Goal: Transaction & Acquisition: Purchase product/service

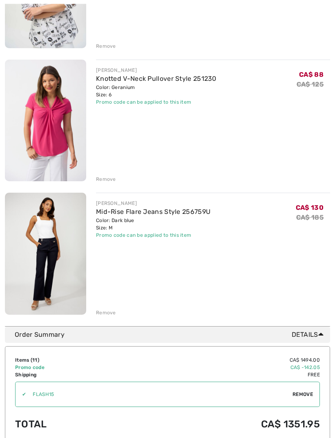
scroll to position [1259, 0]
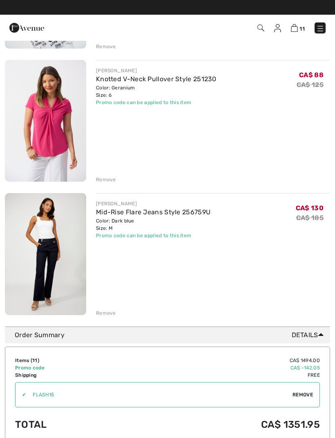
click at [124, 213] on link "Mid-Rise Flare Jeans Style 256759U" at bounding box center [153, 212] width 114 height 8
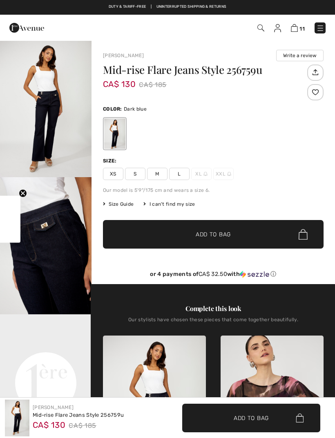
checkbox input "true"
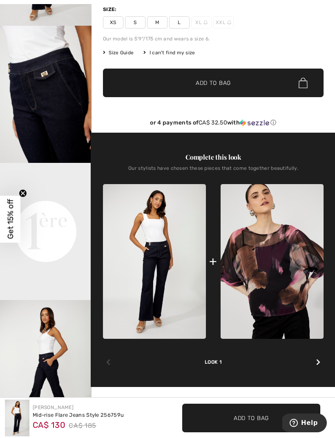
scroll to position [151, 0]
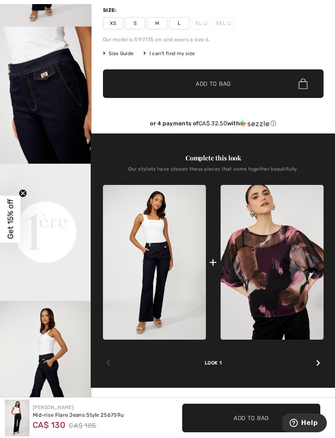
click at [151, 235] on img at bounding box center [154, 262] width 103 height 155
click at [143, 245] on img at bounding box center [154, 262] width 103 height 155
click at [146, 224] on img at bounding box center [154, 262] width 103 height 155
click at [317, 364] on icon at bounding box center [318, 363] width 4 height 7
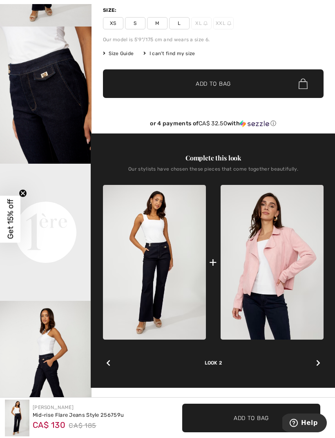
click at [158, 259] on img at bounding box center [154, 262] width 103 height 155
click at [115, 356] on div "Look 2" at bounding box center [213, 353] width 220 height 27
click at [156, 264] on img at bounding box center [154, 262] width 103 height 155
click at [280, 263] on img at bounding box center [271, 262] width 103 height 155
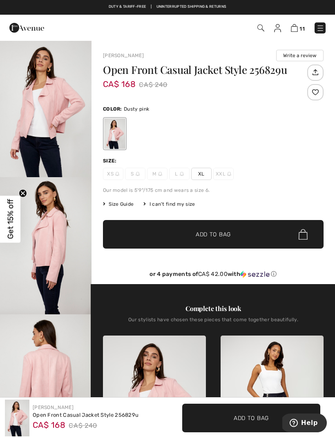
click at [50, 365] on img "3 / 4" at bounding box center [45, 382] width 91 height 137
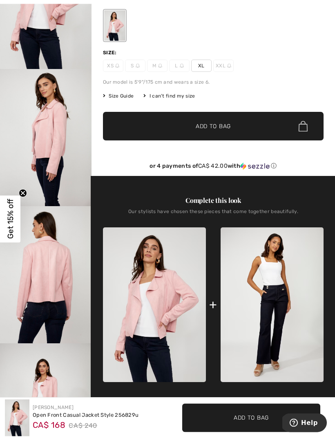
scroll to position [108, 0]
click at [271, 268] on img at bounding box center [271, 304] width 103 height 155
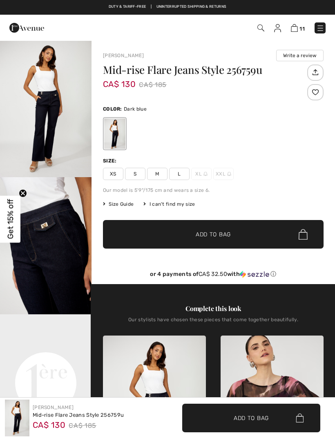
checkbox input "true"
click at [294, 28] on img at bounding box center [294, 28] width 7 height 8
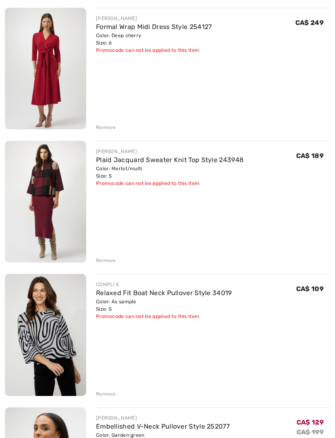
scroll to position [113, 0]
click at [105, 394] on div "Remove" at bounding box center [106, 393] width 20 height 7
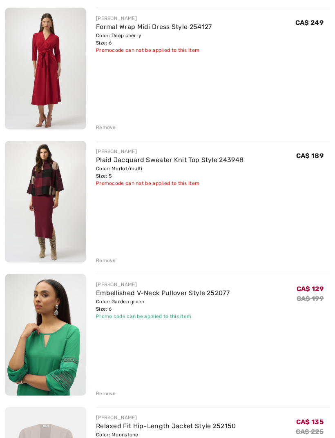
click at [111, 260] on div "Remove" at bounding box center [106, 260] width 20 height 7
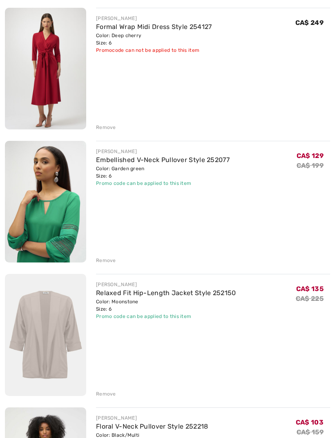
click at [108, 130] on div "Remove" at bounding box center [106, 127] width 20 height 7
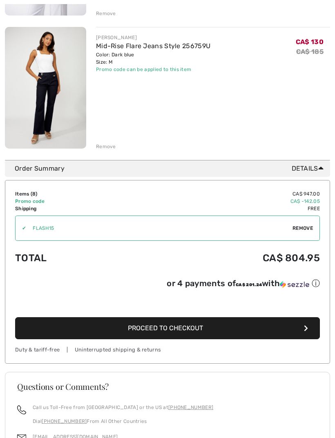
scroll to position [1033, 0]
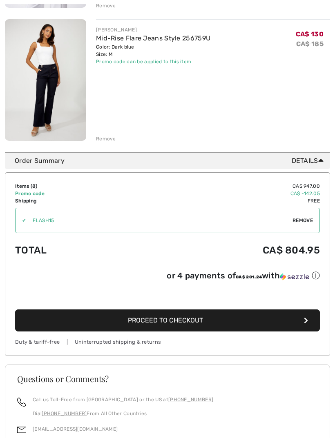
click at [303, 223] on span "Remove" at bounding box center [302, 220] width 20 height 7
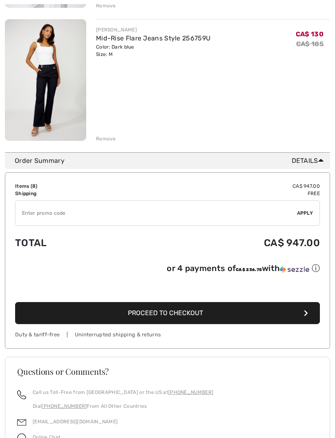
click at [29, 215] on input "TEXT" at bounding box center [156, 213] width 281 height 24
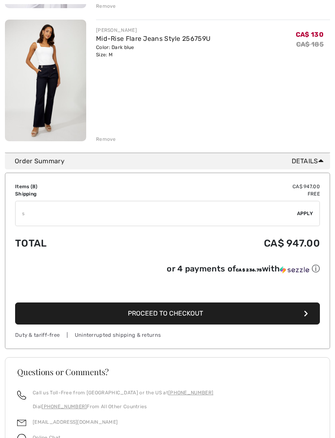
type input "S"
type input "SALEAVENUE"
click at [305, 215] on span "Apply" at bounding box center [305, 213] width 16 height 7
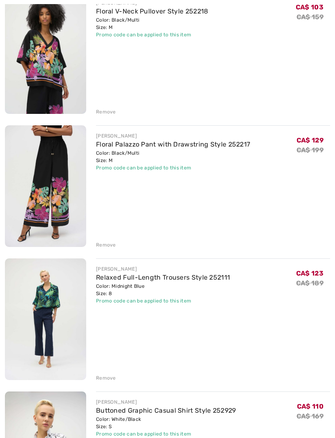
scroll to position [397, 0]
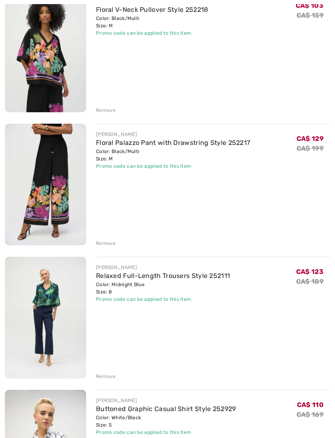
click at [108, 279] on link "Relaxed Full-Length Trousers Style 252111" at bounding box center [163, 276] width 134 height 8
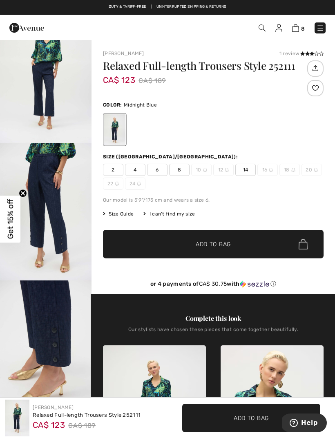
scroll to position [34, 0]
click at [47, 327] on img "3 / 5" at bounding box center [45, 348] width 91 height 137
click at [298, 29] on img at bounding box center [295, 28] width 7 height 8
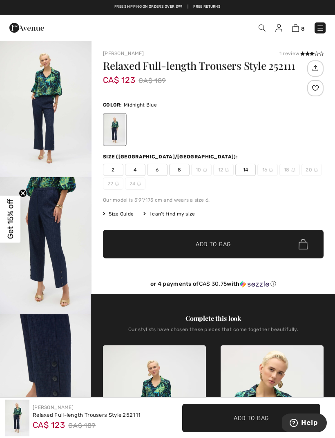
click at [298, 29] on img at bounding box center [295, 28] width 7 height 8
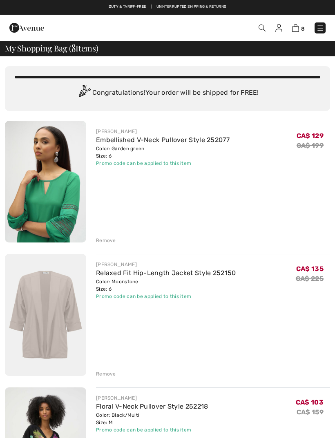
checkbox input "true"
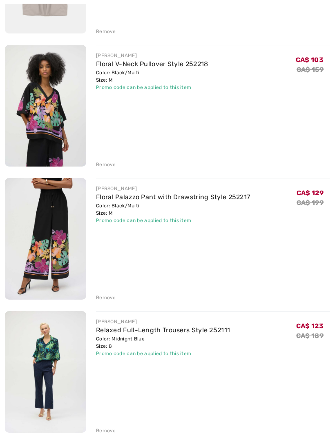
scroll to position [343, 0]
click at [111, 429] on div "Remove" at bounding box center [106, 430] width 20 height 7
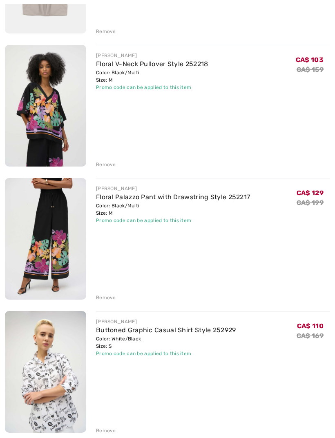
click at [111, 298] on div "Remove" at bounding box center [106, 297] width 20 height 7
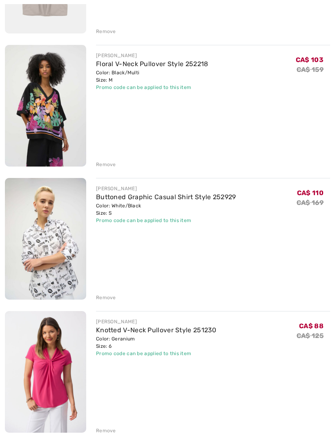
click at [109, 165] on div "Remove" at bounding box center [106, 164] width 20 height 7
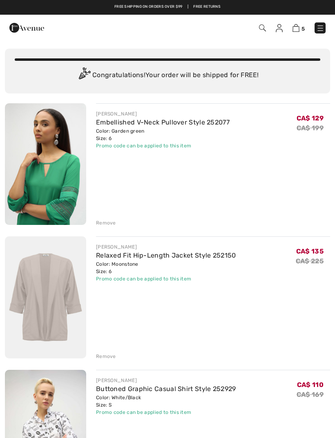
scroll to position [0, 0]
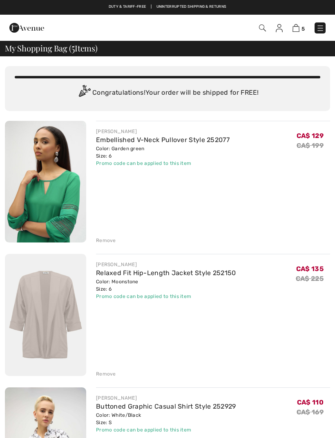
click at [116, 274] on link "Relaxed Fit Hip-Length Jacket Style 252150" at bounding box center [166, 273] width 140 height 8
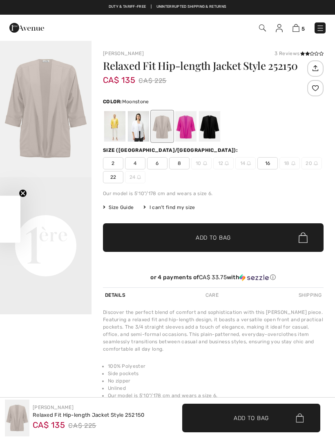
checkbox input "true"
click at [204, 124] on div at bounding box center [209, 126] width 21 height 31
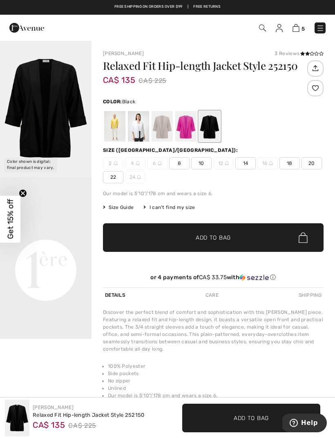
click at [187, 124] on div at bounding box center [185, 126] width 21 height 31
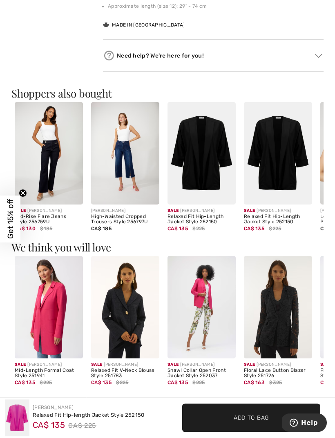
scroll to position [397, 0]
click at [128, 321] on img at bounding box center [125, 307] width 68 height 102
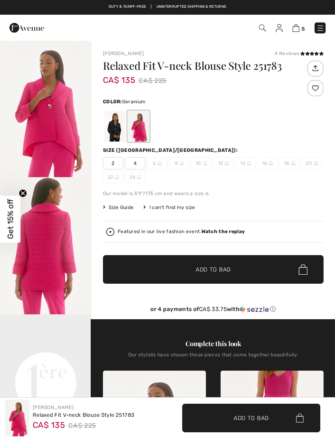
checkbox input "true"
click at [47, 149] on img "1 / 6" at bounding box center [45, 108] width 91 height 137
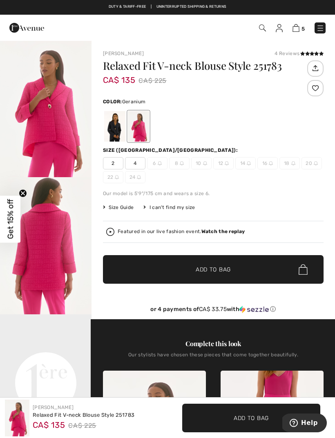
click at [113, 133] on div at bounding box center [114, 126] width 21 height 31
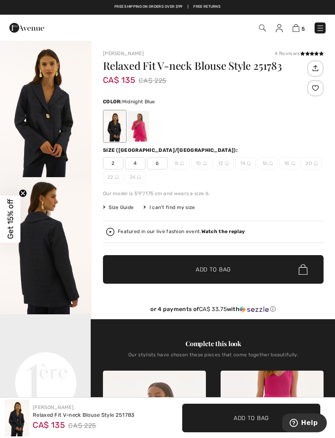
click at [55, 147] on img "1 / 3" at bounding box center [45, 108] width 91 height 137
click at [51, 128] on img "1 / 3" at bounding box center [45, 108] width 91 height 137
click at [162, 163] on span "6" at bounding box center [157, 163] width 20 height 12
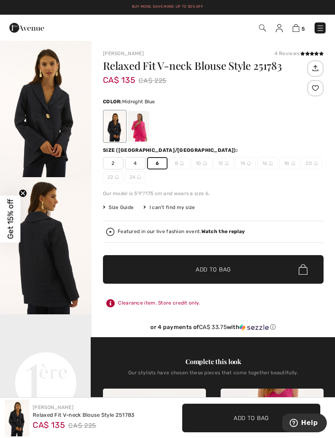
click at [216, 267] on span "Add to Bag" at bounding box center [213, 269] width 35 height 9
click at [142, 128] on div at bounding box center [138, 126] width 21 height 31
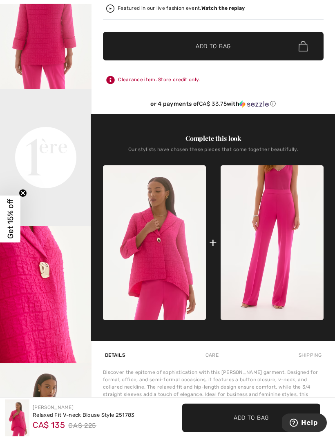
scroll to position [225, 0]
click at [286, 238] on img at bounding box center [271, 242] width 103 height 155
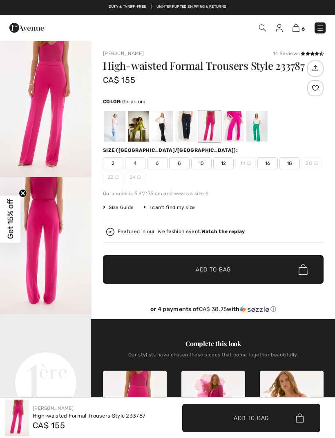
checkbox input "true"
click at [177, 164] on span "8" at bounding box center [179, 163] width 20 height 12
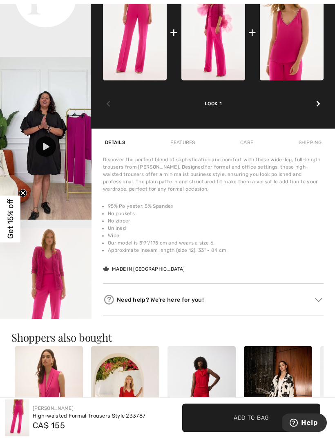
scroll to position [386, 0]
click at [62, 287] on img "3 / 4" at bounding box center [45, 296] width 91 height 137
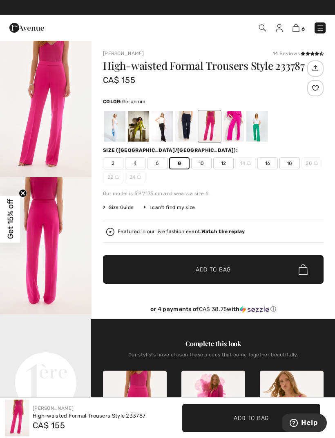
click at [257, 128] on div at bounding box center [256, 126] width 21 height 31
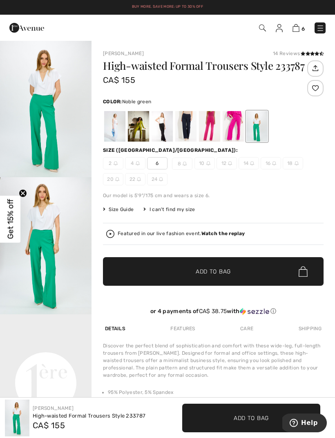
click at [49, 263] on img "2 / 5" at bounding box center [45, 245] width 91 height 137
click at [214, 136] on div at bounding box center [209, 126] width 21 height 31
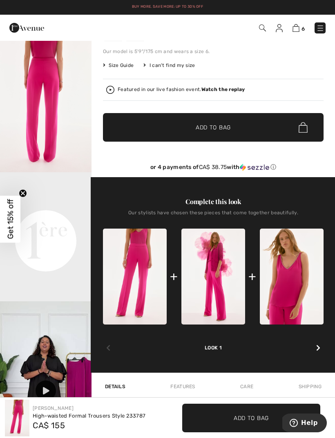
scroll to position [141, 0]
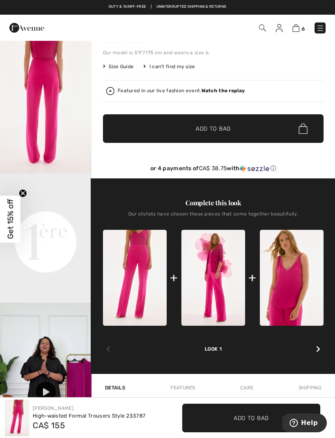
click at [292, 279] on img at bounding box center [292, 278] width 64 height 96
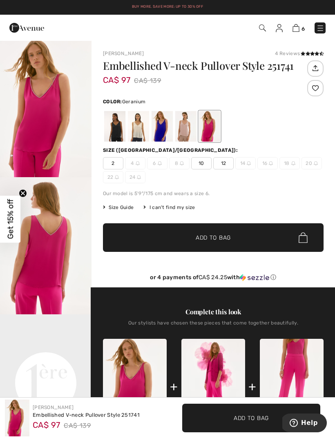
click at [41, 103] on img "1 / 4" at bounding box center [45, 108] width 91 height 137
click at [114, 126] on div at bounding box center [114, 126] width 21 height 31
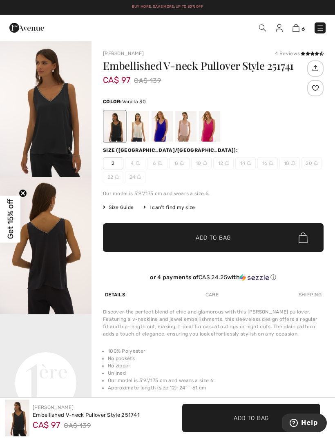
click at [139, 131] on div at bounding box center [138, 126] width 21 height 31
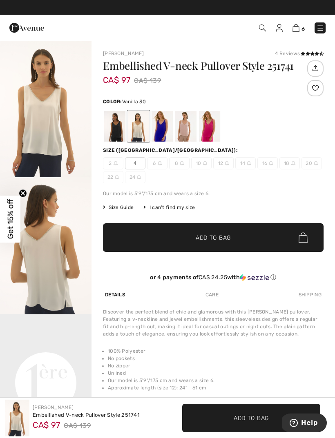
click at [42, 248] on img "2 / 3" at bounding box center [45, 245] width 91 height 137
click at [183, 129] on div at bounding box center [185, 126] width 21 height 31
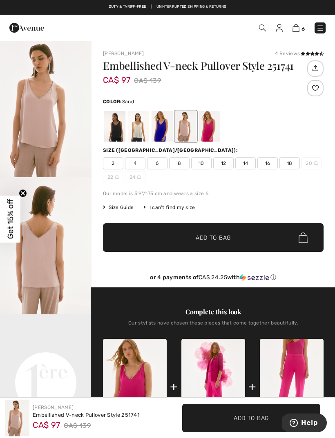
click at [43, 103] on img "1 / 4" at bounding box center [45, 108] width 91 height 137
click at [113, 127] on div at bounding box center [114, 126] width 21 height 31
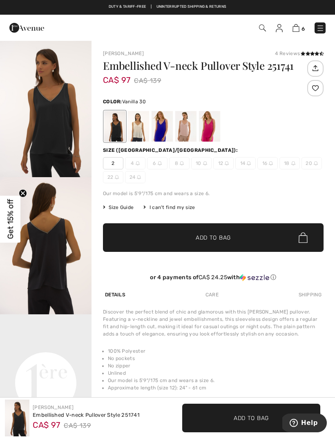
click at [142, 121] on div at bounding box center [138, 126] width 21 height 31
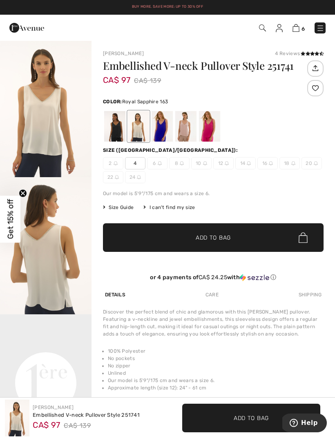
click at [158, 134] on div at bounding box center [161, 126] width 21 height 31
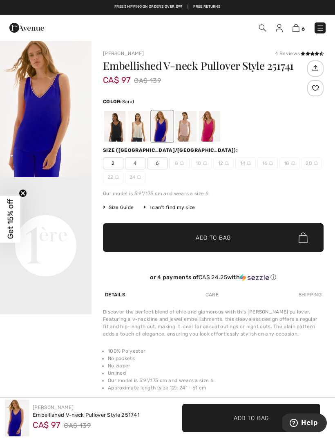
click at [182, 133] on div at bounding box center [185, 126] width 21 height 31
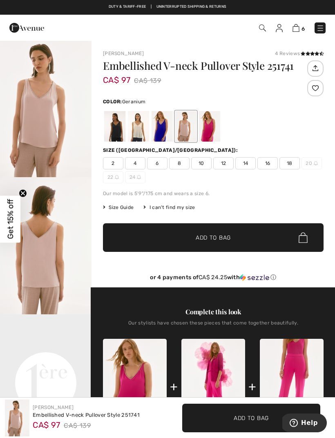
click at [208, 129] on div at bounding box center [209, 126] width 21 height 31
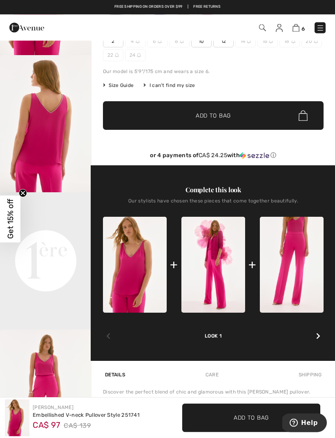
scroll to position [122, 0]
click at [219, 255] on img at bounding box center [213, 265] width 64 height 96
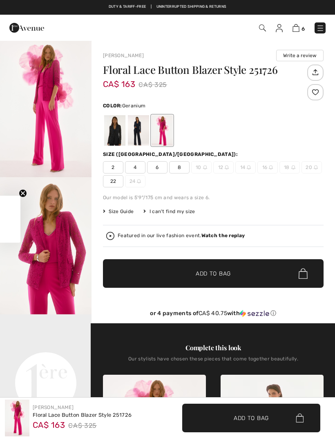
checkbox input "true"
click at [50, 123] on img "1 / 5" at bounding box center [45, 108] width 91 height 137
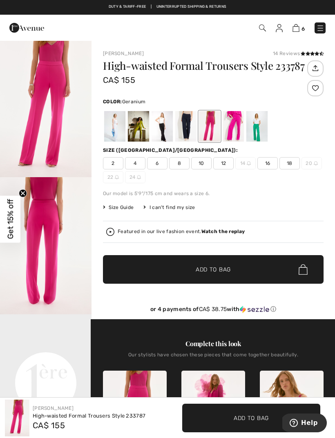
click at [302, 54] on icon at bounding box center [302, 53] width 4 height 4
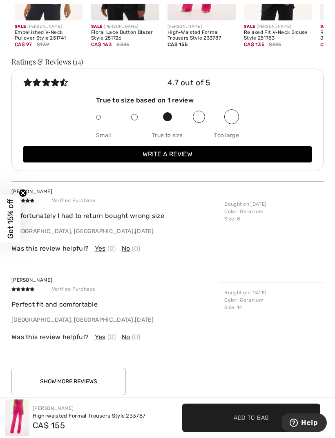
scroll to position [1130, 0]
click at [80, 376] on button "Show More Reviews" at bounding box center [68, 381] width 114 height 27
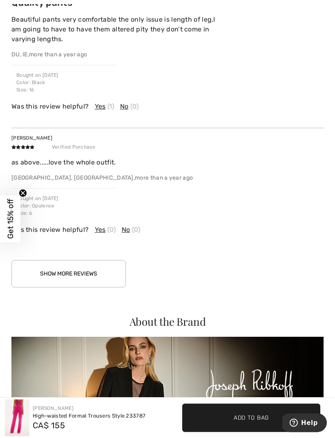
click at [88, 269] on button "Show More Reviews" at bounding box center [68, 273] width 114 height 27
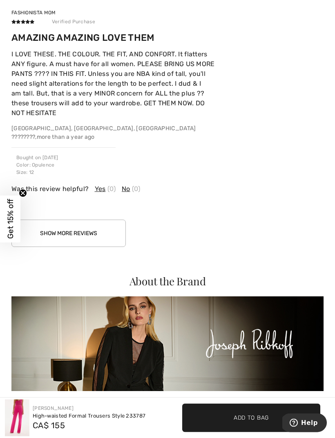
scroll to position [2201, 0]
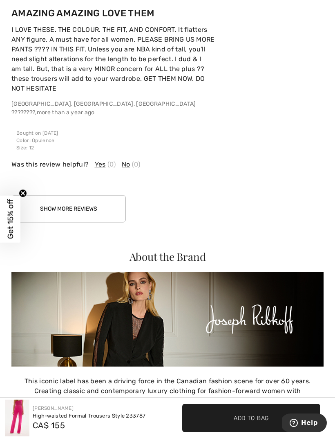
click at [81, 196] on button "Show More Reviews" at bounding box center [68, 208] width 114 height 27
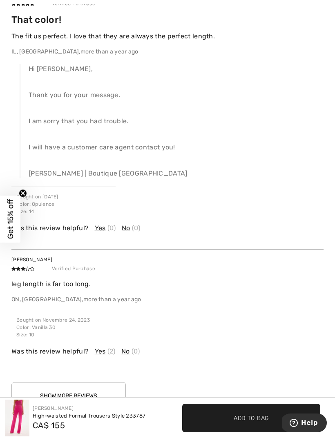
scroll to position [2597, 0]
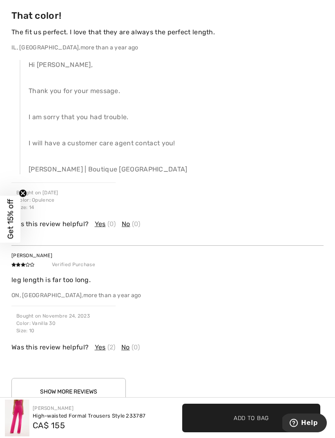
click at [72, 378] on button "Show More Reviews" at bounding box center [68, 391] width 114 height 27
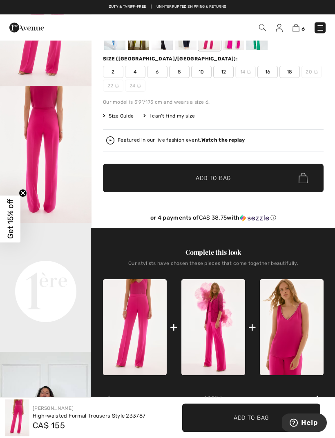
scroll to position [0, 0]
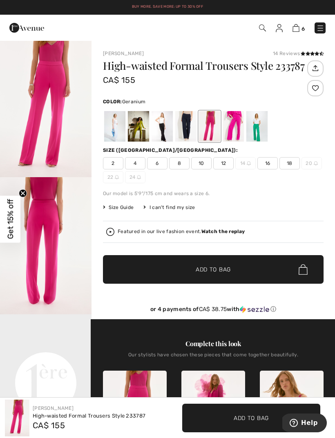
click at [178, 163] on span "8" at bounding box center [179, 163] width 20 height 12
click at [200, 260] on span "✔ Added to Bag Add to Bag" at bounding box center [213, 269] width 220 height 29
click at [162, 133] on div at bounding box center [161, 126] width 21 height 31
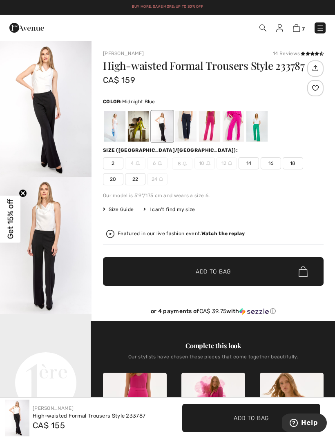
click at [184, 136] on div at bounding box center [185, 126] width 21 height 31
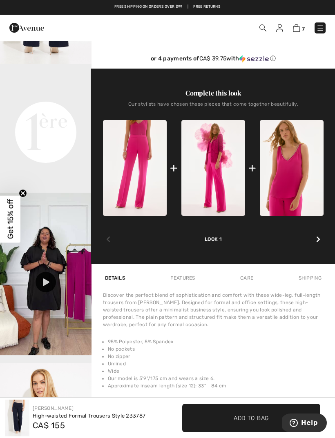
scroll to position [250, 0]
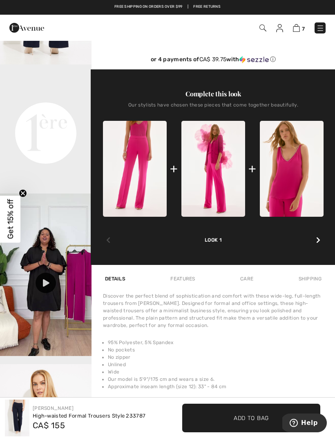
click at [49, 279] on icon at bounding box center [46, 282] width 7 height 7
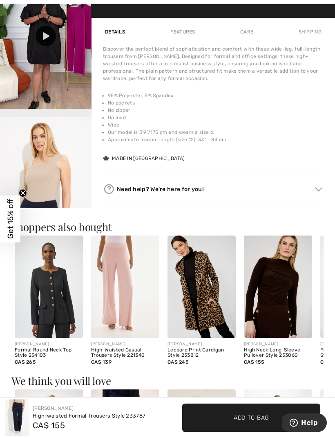
scroll to position [497, 0]
click at [129, 287] on img at bounding box center [125, 287] width 68 height 102
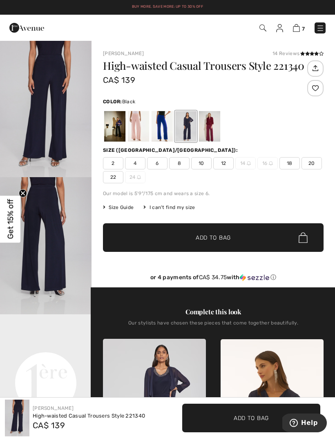
click at [117, 127] on div at bounding box center [114, 126] width 21 height 31
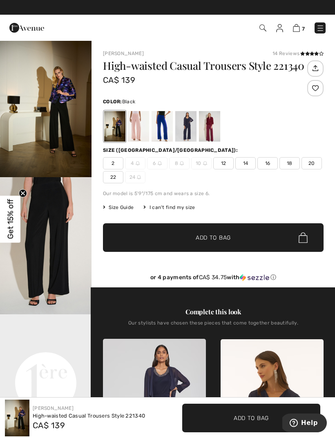
click at [121, 131] on div at bounding box center [114, 126] width 21 height 31
click at [135, 130] on div at bounding box center [138, 126] width 21 height 31
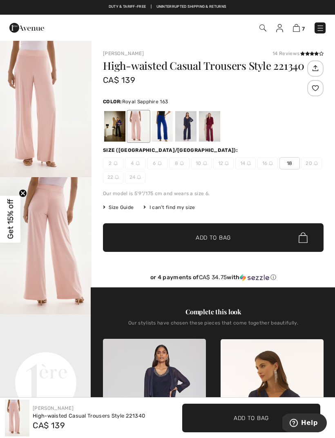
click at [166, 140] on div at bounding box center [161, 126] width 21 height 31
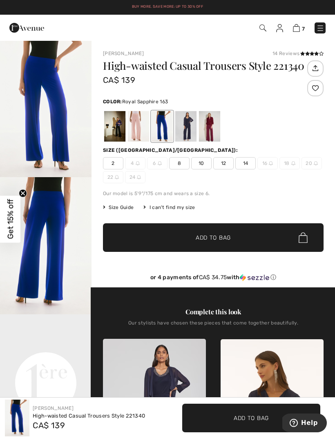
click at [192, 134] on div at bounding box center [185, 126] width 21 height 31
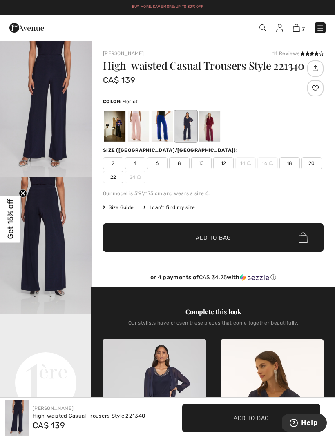
click at [209, 136] on div at bounding box center [209, 126] width 21 height 31
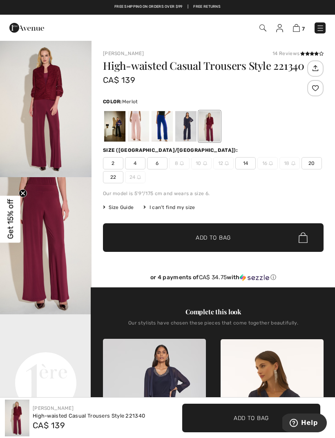
click at [55, 143] on img "1 / 4" at bounding box center [45, 108] width 91 height 137
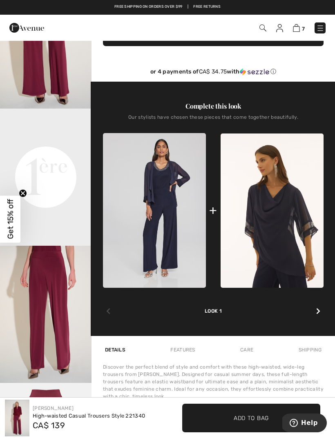
scroll to position [205, 0]
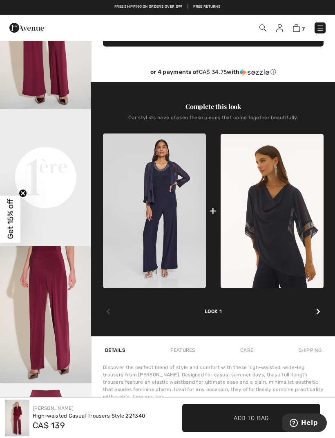
click at [175, 190] on img at bounding box center [154, 211] width 103 height 155
click at [162, 200] on img at bounding box center [154, 211] width 103 height 155
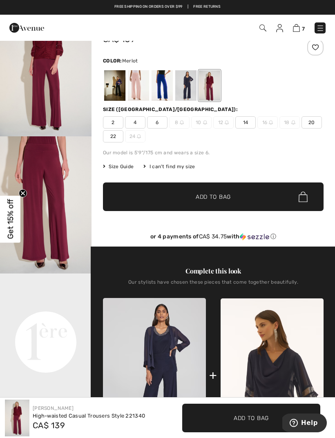
scroll to position [0, 0]
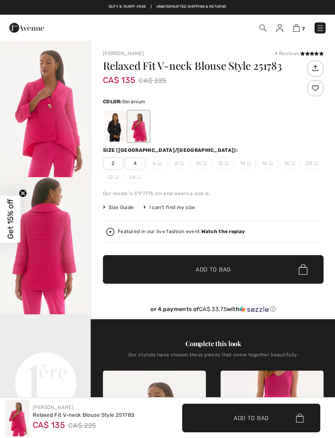
checkbox input "true"
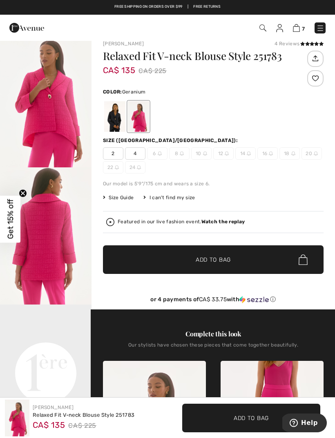
scroll to position [9, 0]
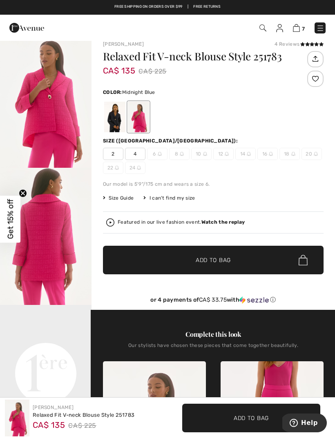
click at [117, 117] on div at bounding box center [114, 117] width 21 height 31
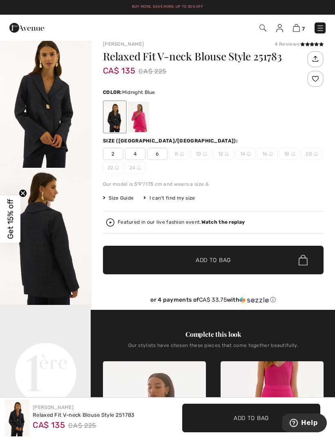
click at [143, 124] on div at bounding box center [138, 117] width 21 height 31
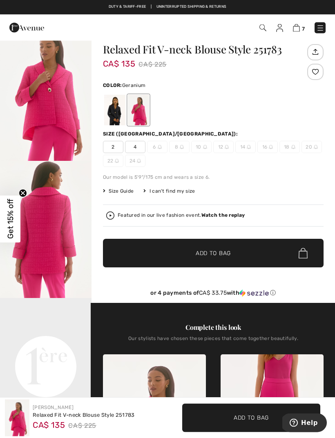
scroll to position [0, 0]
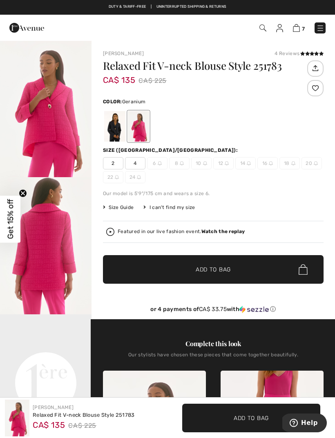
click at [307, 53] on icon at bounding box center [307, 53] width 4 height 4
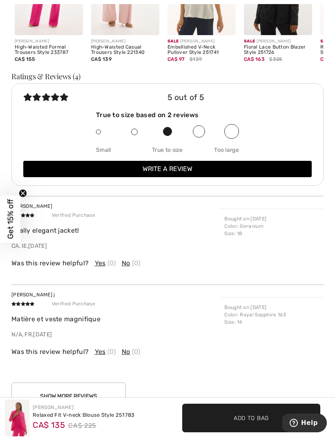
scroll to position [1133, 0]
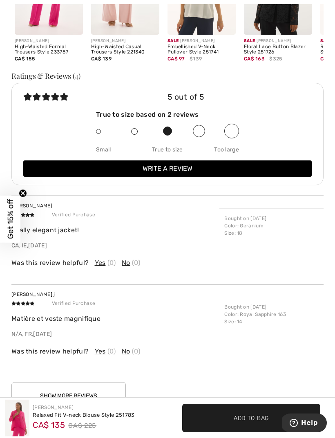
click at [71, 389] on button "Show More Reviews" at bounding box center [68, 395] width 114 height 27
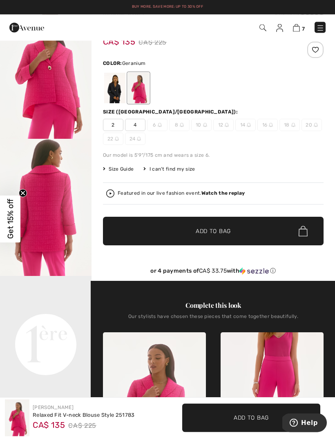
scroll to position [0, 0]
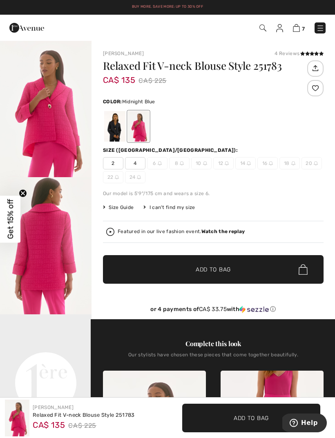
click at [115, 134] on div at bounding box center [114, 126] width 21 height 31
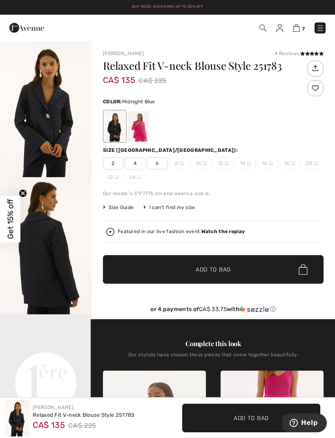
click at [228, 231] on strong "Watch the replay" at bounding box center [223, 232] width 44 height 6
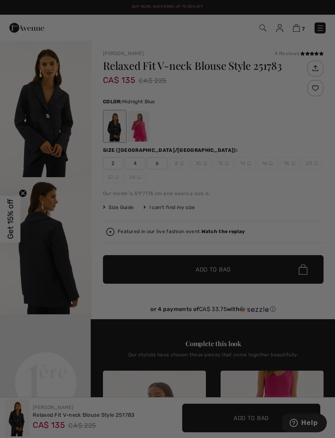
scroll to position [1, 0]
checkbox input "true"
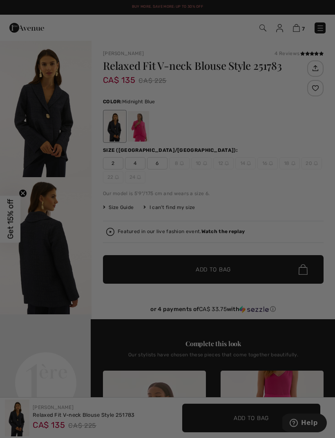
scroll to position [0, 0]
